Goal: Navigation & Orientation: Find specific page/section

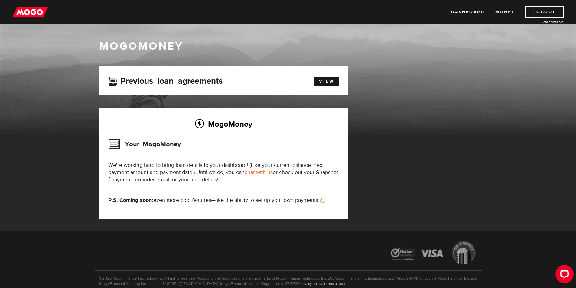
click at [510, 8] on link "Money" at bounding box center [504, 11] width 19 height 11
click at [462, 9] on link "Dashboard" at bounding box center [467, 11] width 33 height 11
